Goal: Complete application form: Complete application form

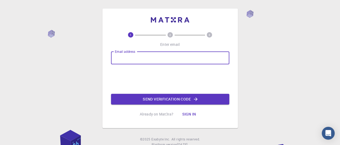
click at [141, 57] on input "Email address" at bounding box center [170, 58] width 118 height 13
type input "[EMAIL_ADDRESS][DOMAIN_NAME]"
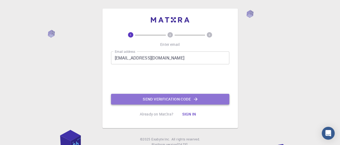
click at [159, 98] on button "Send verification code" at bounding box center [170, 99] width 118 height 11
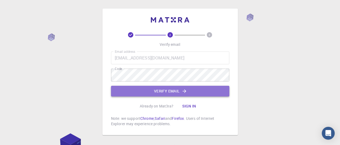
click at [168, 91] on button "Verify email" at bounding box center [170, 91] width 118 height 11
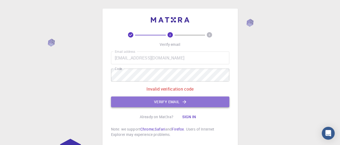
click at [168, 100] on button "Verify email" at bounding box center [170, 102] width 118 height 11
click at [132, 100] on button "Verify email" at bounding box center [170, 102] width 118 height 11
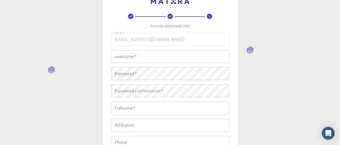
scroll to position [25, 0]
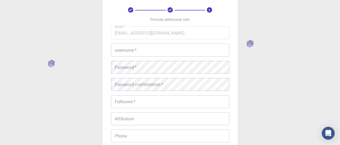
click at [140, 53] on input "username   *" at bounding box center [170, 50] width 118 height 13
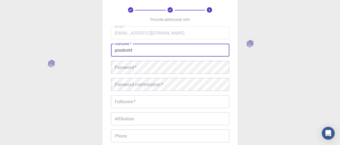
type input "pooiinntt"
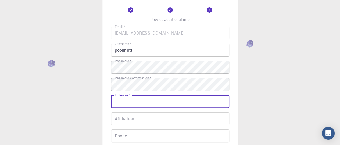
click at [139, 101] on input "Fullname   *" at bounding box center [170, 101] width 118 height 13
type input "[PERSON_NAME]"
type input "0657863378"
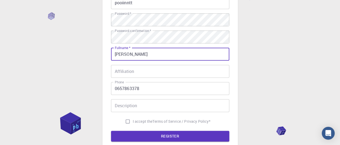
scroll to position [73, 0]
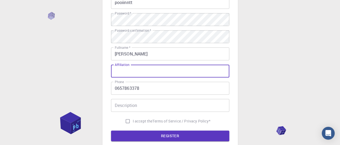
click at [135, 71] on input "Affiliation" at bounding box center [170, 71] width 118 height 13
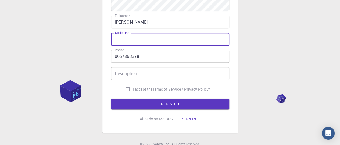
scroll to position [105, 0]
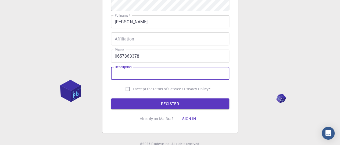
click at [140, 74] on input "Description" at bounding box center [170, 73] width 118 height 13
type input "designer"
click at [124, 87] on input "I accept the Terms of Service / Privacy Policy *" at bounding box center [127, 89] width 10 height 10
checkbox input "true"
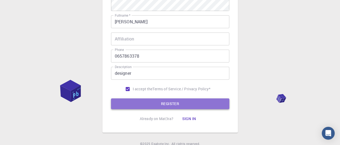
click at [142, 100] on button "REGISTER" at bounding box center [170, 104] width 118 height 11
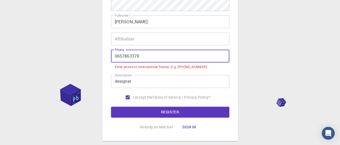
click at [117, 57] on input "0657863378" at bounding box center [170, 56] width 118 height 13
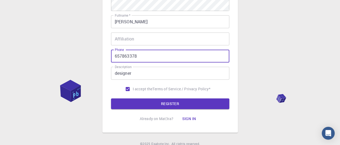
click at [113, 56] on input "657863378" at bounding box center [170, 56] width 118 height 13
paste input "+"
type input "[PHONE_NUMBER]"
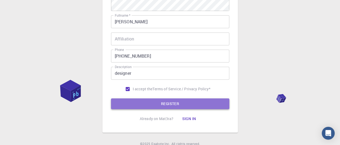
click at [154, 104] on button "REGISTER" at bounding box center [170, 104] width 118 height 11
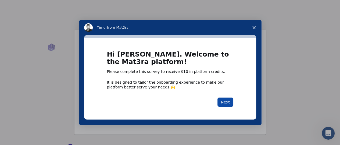
click at [228, 101] on button "Next" at bounding box center [225, 102] width 16 height 9
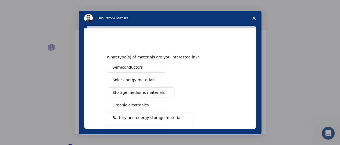
click at [142, 68] on button "Semiconductors" at bounding box center [136, 67] width 59 height 10
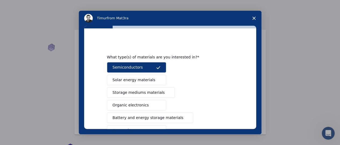
click at [131, 96] on button "Storage mediums materials" at bounding box center [141, 93] width 68 height 10
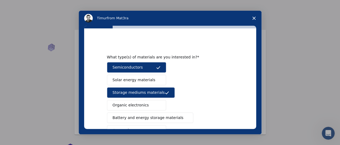
click at [139, 81] on span "Solar energy materials" at bounding box center [133, 80] width 43 height 6
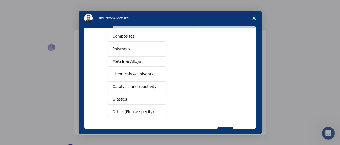
scroll to position [94, 0]
click at [134, 62] on span "Metals & Alloys" at bounding box center [126, 62] width 29 height 6
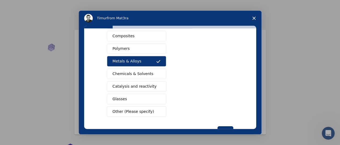
scroll to position [112, 0]
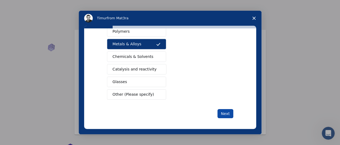
click at [224, 114] on button "Next" at bounding box center [225, 113] width 16 height 9
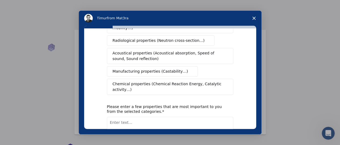
scroll to position [0, 0]
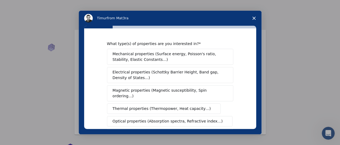
click at [159, 58] on span "Mechanical properties (Surface energy, Poisson's ratio, Stability, Elastic Cons…" at bounding box center [168, 56] width 112 height 11
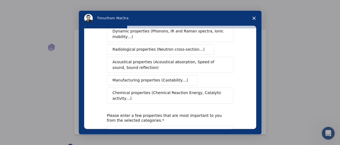
scroll to position [140, 0]
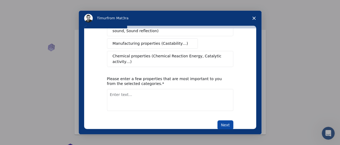
click at [218, 121] on button "Next" at bounding box center [225, 125] width 16 height 9
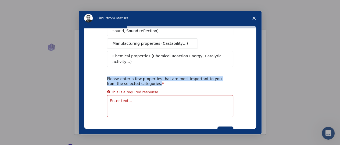
drag, startPoint x: 102, startPoint y: 63, endPoint x: 155, endPoint y: 72, distance: 54.2
click at [155, 72] on div "What type(s) of properties are you interested in? Mechanical properties (Surfac…" at bounding box center [170, 78] width 172 height 101
copy div "Please enter a few properties that are most important to you from the selected …"
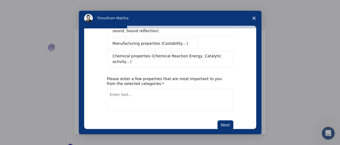
click at [162, 93] on textarea "Enter text..." at bounding box center [170, 100] width 126 height 22
paste textarea "Conception mécanique"
type textarea "Conception mécanique"
click at [226, 121] on button "Next" at bounding box center [225, 125] width 16 height 9
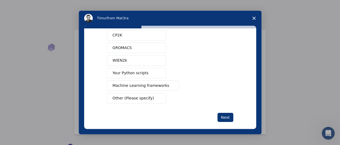
scroll to position [69, 0]
click at [139, 83] on span "Machine Learning frameworks" at bounding box center [140, 86] width 57 height 6
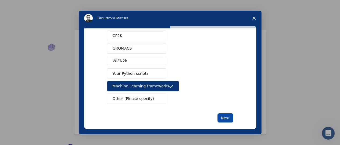
click at [225, 114] on button "Next" at bounding box center [225, 118] width 16 height 9
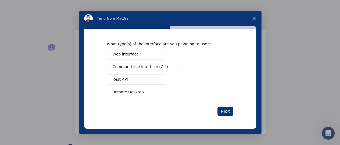
click at [148, 79] on button "Rest API" at bounding box center [136, 79] width 59 height 10
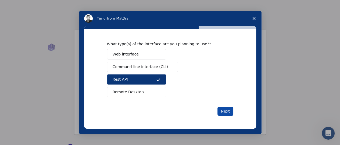
click at [229, 113] on button "Next" at bounding box center [225, 111] width 16 height 9
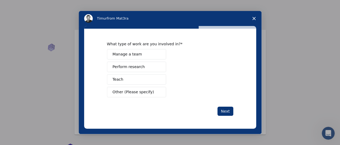
click at [133, 54] on span "Manage a team" at bounding box center [126, 55] width 29 height 6
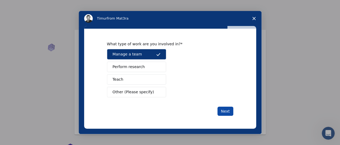
click at [221, 108] on button "Next" at bounding box center [225, 111] width 16 height 9
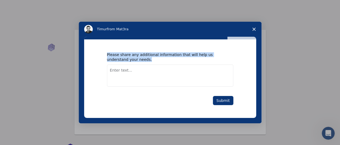
drag, startPoint x: 102, startPoint y: 50, endPoint x: 134, endPoint y: 61, distance: 34.1
click at [134, 61] on div "Please share any additional information that will help us understand your needs…" at bounding box center [170, 78] width 172 height 79
copy div "Please share any additional information that will help us understand your needs."
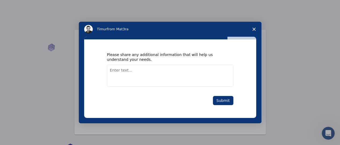
click at [145, 74] on textarea "Enter text..." at bounding box center [170, 76] width 126 height 22
paste textarea "Developing my mechanical design skills"
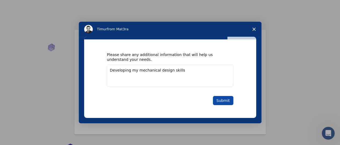
type textarea "Developing my mechanical design skills"
click at [222, 98] on button "Submit" at bounding box center [223, 100] width 20 height 9
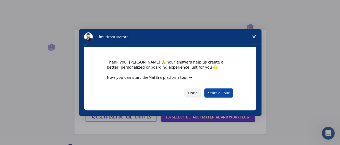
click at [220, 95] on link "Start a Tour" at bounding box center [218, 93] width 29 height 9
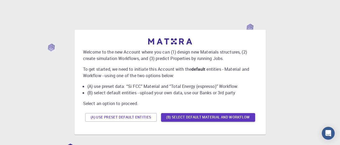
scroll to position [46, 0]
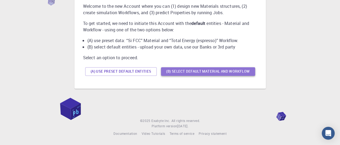
click at [221, 71] on button "(B) Select default material and workflow" at bounding box center [208, 71] width 94 height 9
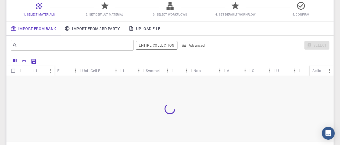
scroll to position [60, 0]
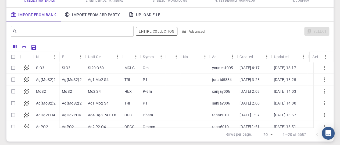
click at [221, 71] on div "younes1995" at bounding box center [222, 68] width 27 height 12
checkbox input "true"
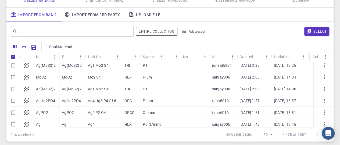
scroll to position [0, 0]
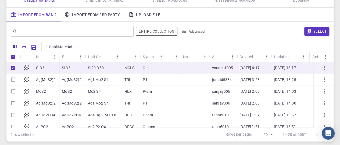
click at [218, 81] on p "junaid5834" at bounding box center [222, 79] width 20 height 5
checkbox input "true"
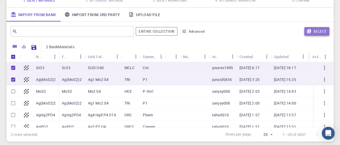
click at [318, 33] on button "Select" at bounding box center [316, 31] width 25 height 9
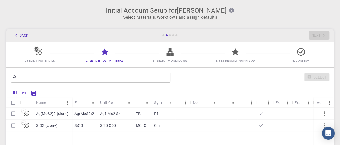
click at [171, 53] on icon at bounding box center [169, 52] width 7 height 8
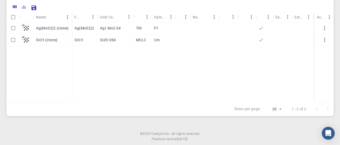
scroll to position [86, 0]
click at [13, 28] on input "Select row" at bounding box center [13, 28] width 10 height 10
checkbox input "true"
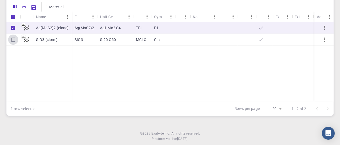
click at [13, 37] on input "Select row" at bounding box center [13, 40] width 10 height 10
checkbox input "true"
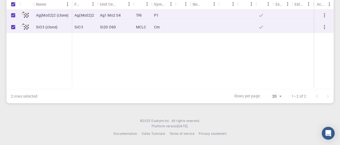
scroll to position [0, 0]
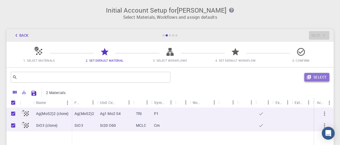
click at [316, 78] on button "Select" at bounding box center [316, 77] width 25 height 9
checkbox input "false"
